Goal: Task Accomplishment & Management: Use online tool/utility

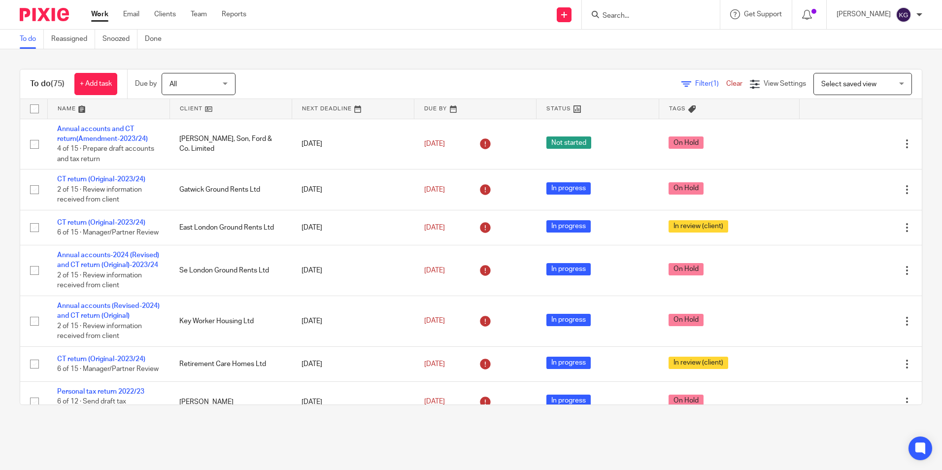
click at [632, 14] on input "Search" at bounding box center [646, 16] width 89 height 9
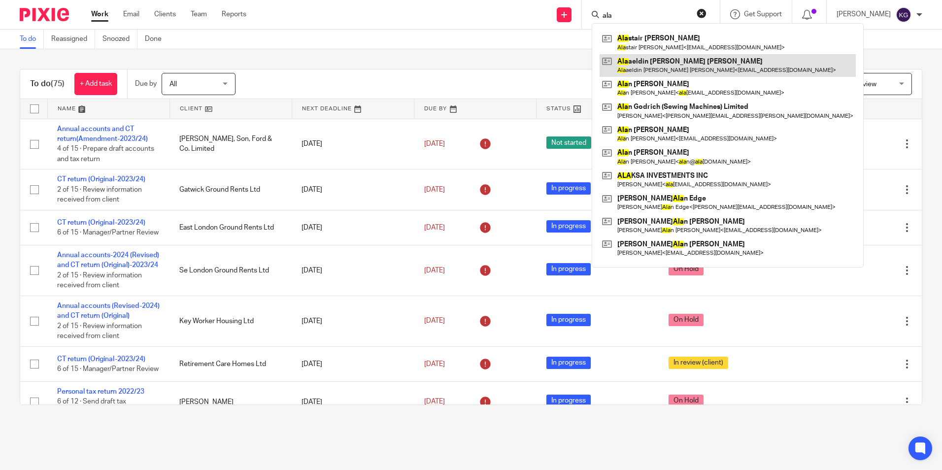
type input "ala"
click at [652, 73] on link at bounding box center [728, 65] width 256 height 23
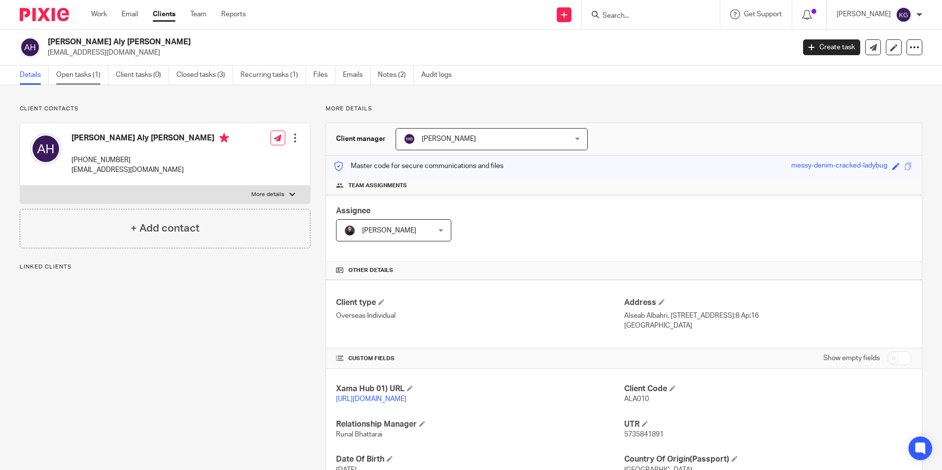
click at [82, 74] on link "Open tasks (1)" at bounding box center [82, 75] width 52 height 19
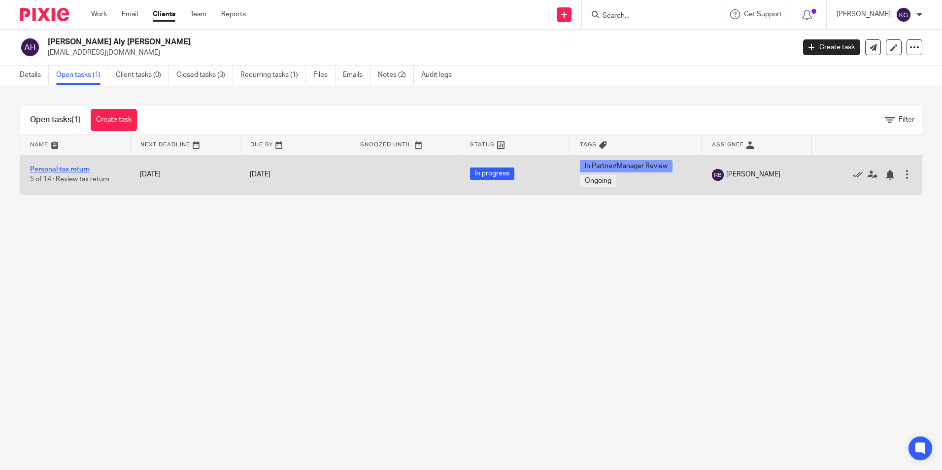
click at [76, 171] on link "Personal tax return" at bounding box center [60, 169] width 60 height 7
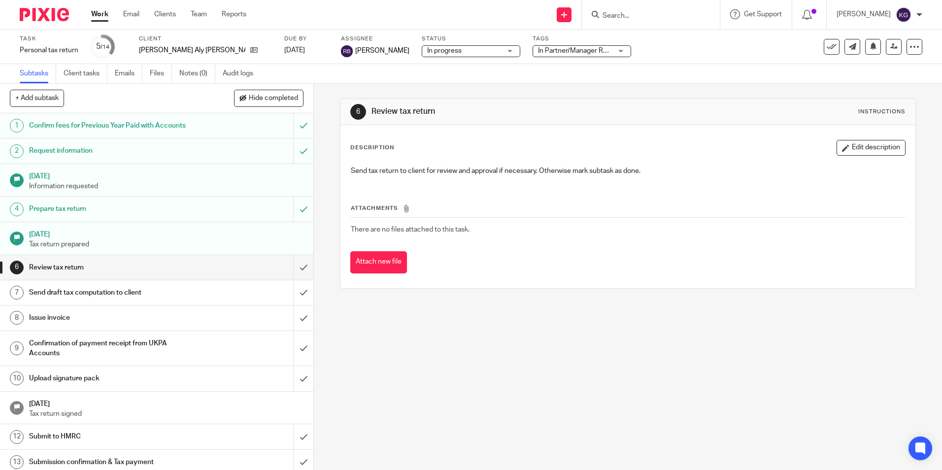
click at [609, 56] on div "In Partner/Manager Review + 1" at bounding box center [582, 51] width 99 height 12
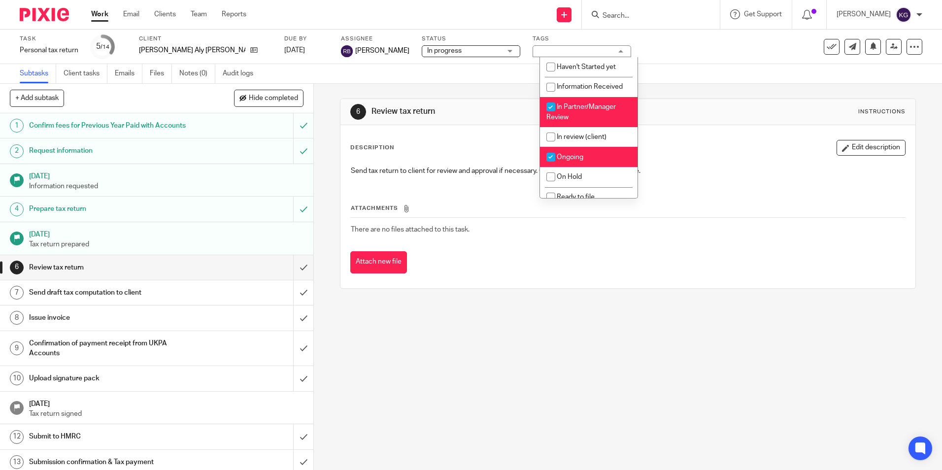
click at [584, 109] on span "In Partner/Manager Review" at bounding box center [580, 111] width 69 height 17
checkbox input "false"
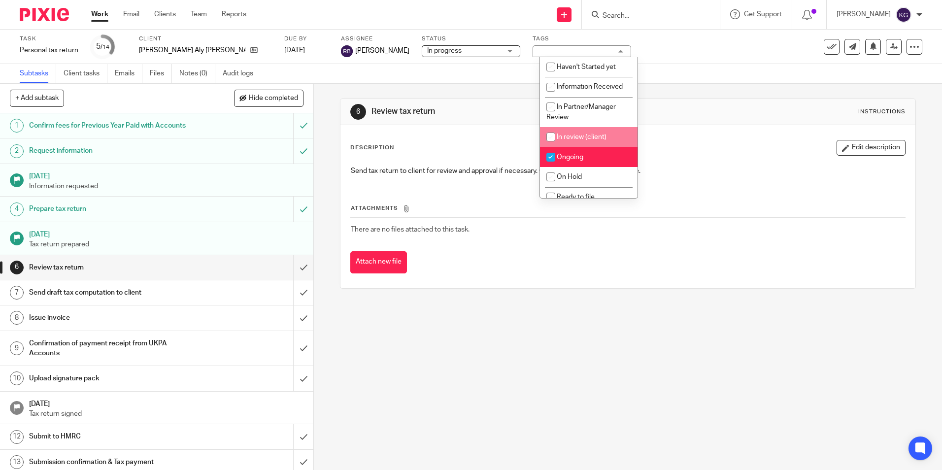
click at [703, 84] on div "6 Review tax return Instructions Description Edit description Send tax return t…" at bounding box center [628, 194] width 576 height 220
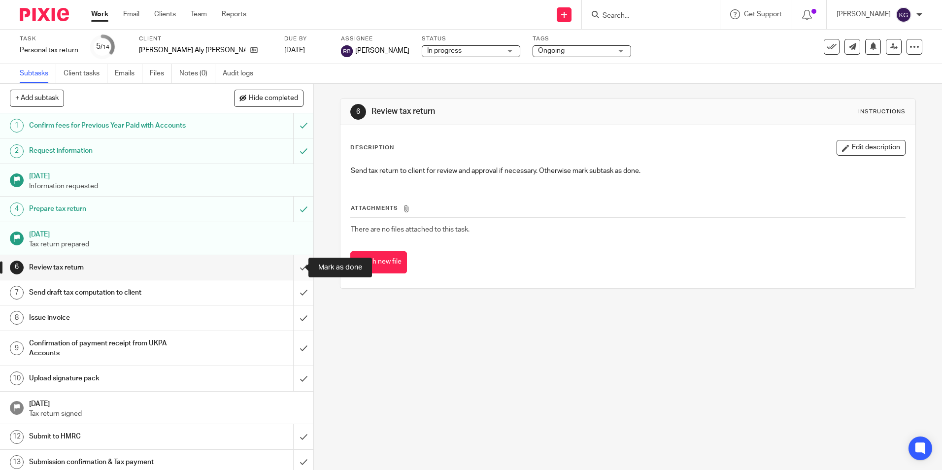
click at [292, 269] on input "submit" at bounding box center [156, 267] width 313 height 25
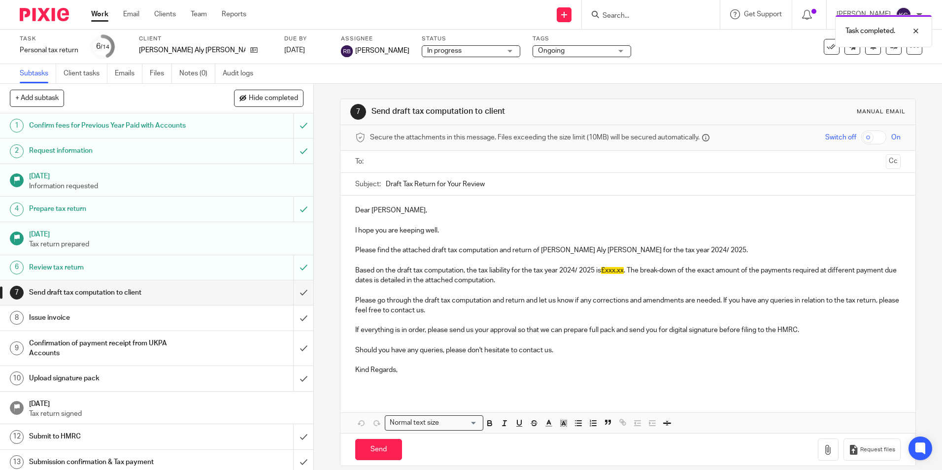
click at [711, 52] on div "Task Personal tax return Save Personal tax return 6 /14 Client Alaaeldin Mohame…" at bounding box center [396, 47] width 752 height 24
